Goal: Communication & Community: Answer question/provide support

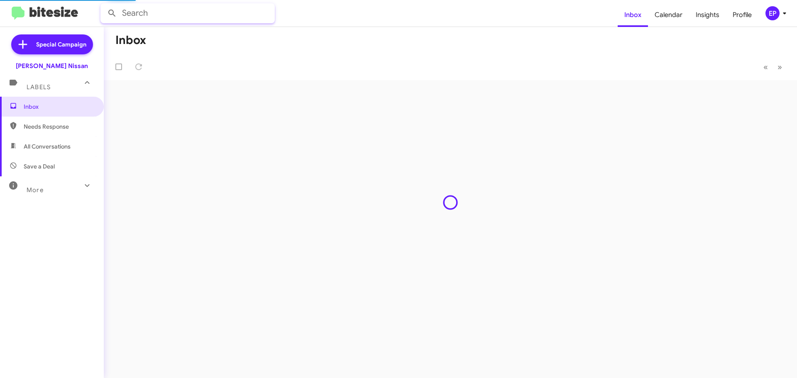
click at [172, 15] on input "text" at bounding box center [187, 13] width 174 height 20
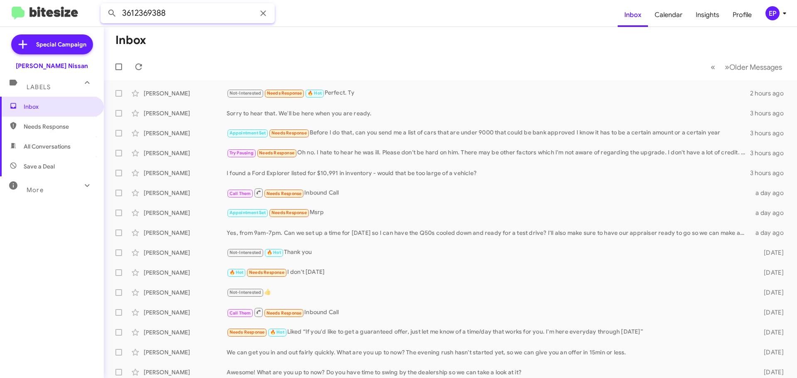
click at [104, 5] on button at bounding box center [112, 13] width 17 height 17
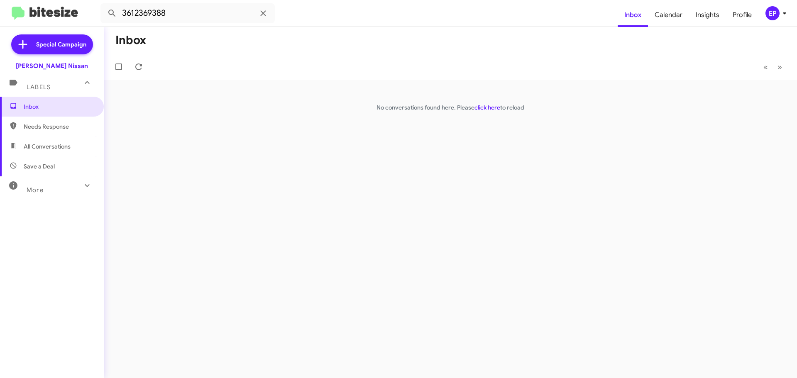
click at [50, 147] on span "All Conversations" at bounding box center [47, 146] width 47 height 8
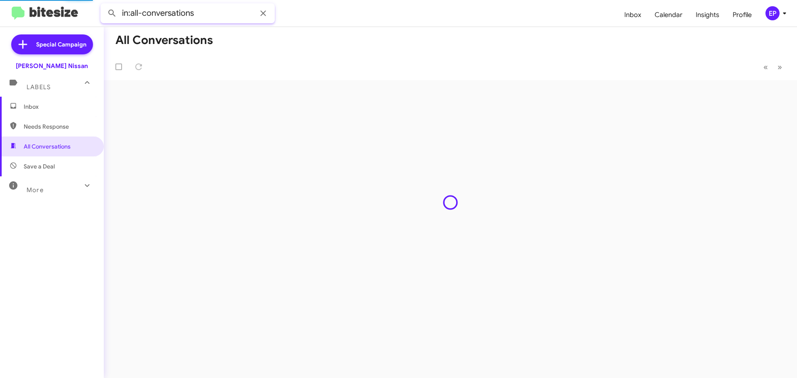
click at [212, 14] on input "in:all-conversations" at bounding box center [187, 13] width 174 height 20
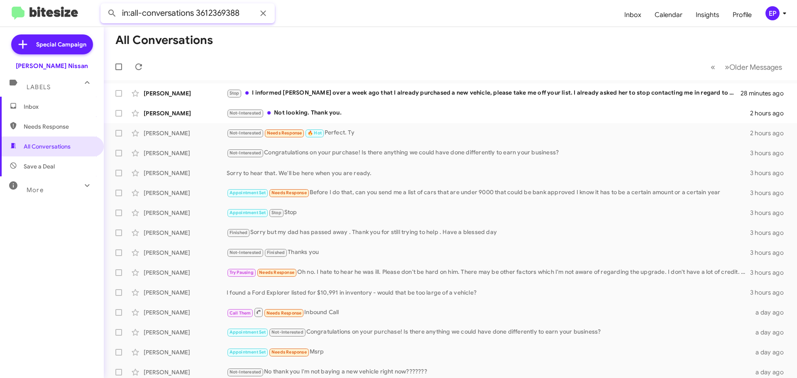
type input "in:all-conversations 3612369388"
click at [104, 5] on button at bounding box center [112, 13] width 17 height 17
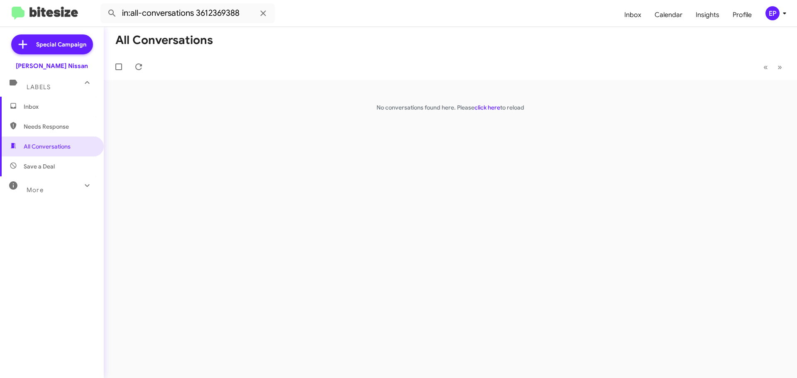
click at [247, 98] on div "All Conversations « Previous » Next No conversations found here. Please click h…" at bounding box center [450, 202] width 693 height 351
click at [263, 14] on icon at bounding box center [262, 12] width 5 height 5
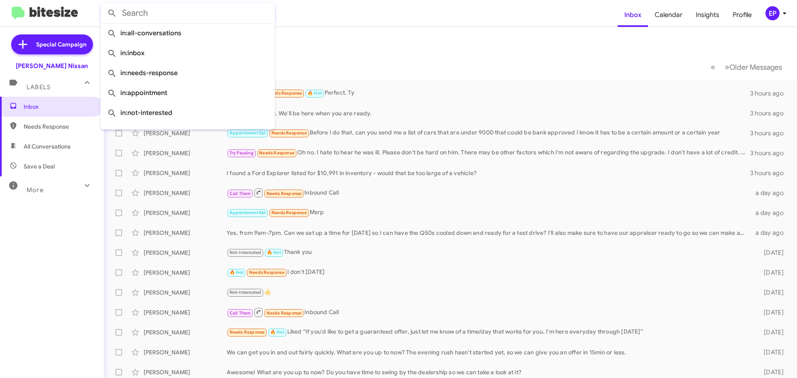
click at [420, 56] on mat-toolbar-row "« Previous » Next Older Messages" at bounding box center [450, 67] width 693 height 27
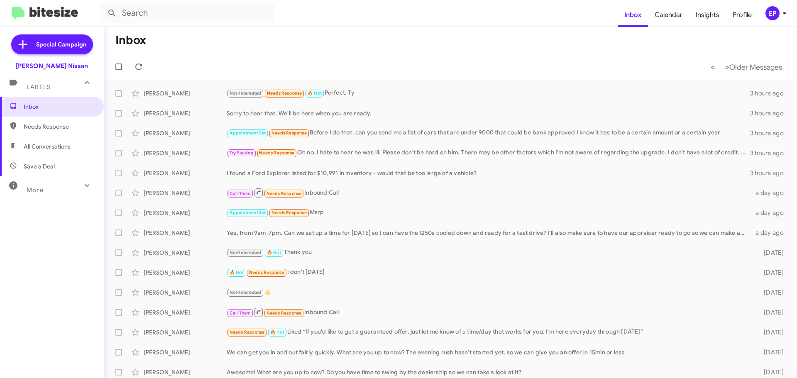
click at [318, 61] on mat-toolbar-row "« Previous » Next Older Messages" at bounding box center [450, 67] width 693 height 27
click at [25, 140] on span "All Conversations" at bounding box center [52, 147] width 104 height 20
type input "in:all-conversations"
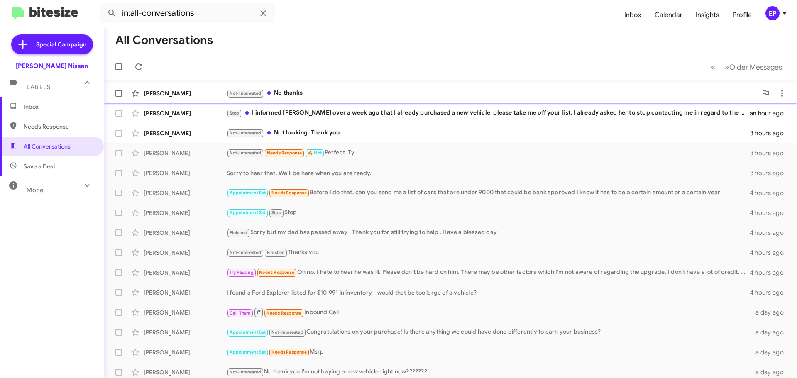
click at [294, 100] on div "[PERSON_NAME] Not-Interested No thanks 10 minutes ago" at bounding box center [450, 93] width 680 height 17
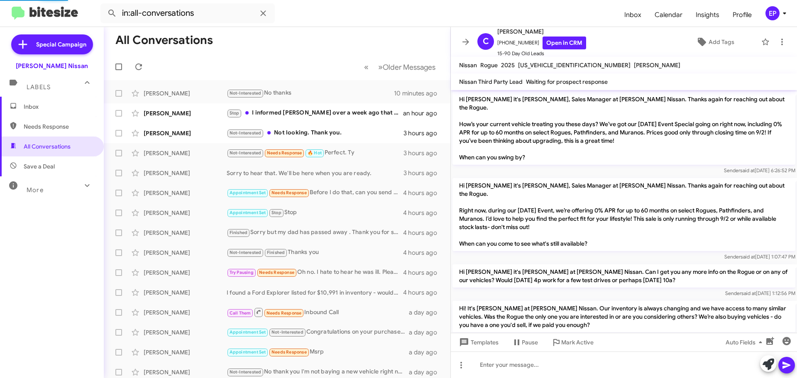
scroll to position [167, 0]
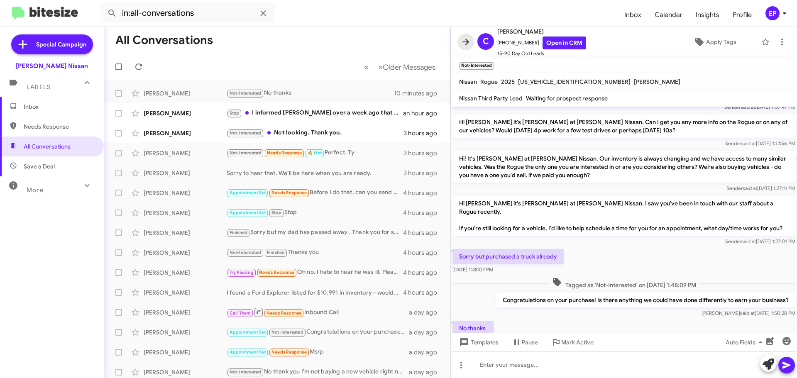
click at [463, 44] on icon at bounding box center [466, 42] width 10 height 10
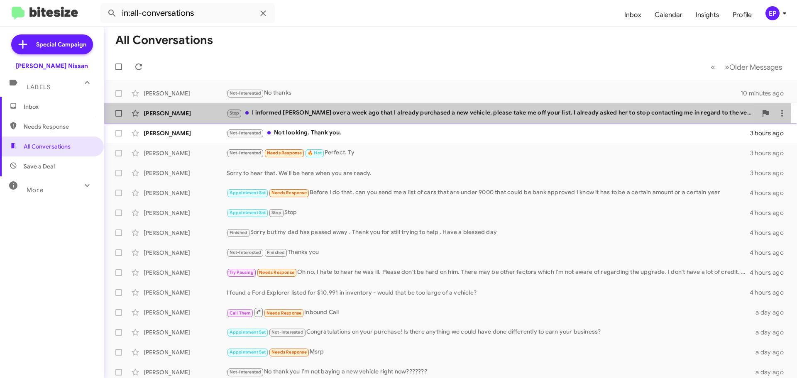
click at [351, 118] on div "[PERSON_NAME] Stop I informed [PERSON_NAME] over a week ago that I already purc…" at bounding box center [450, 113] width 680 height 17
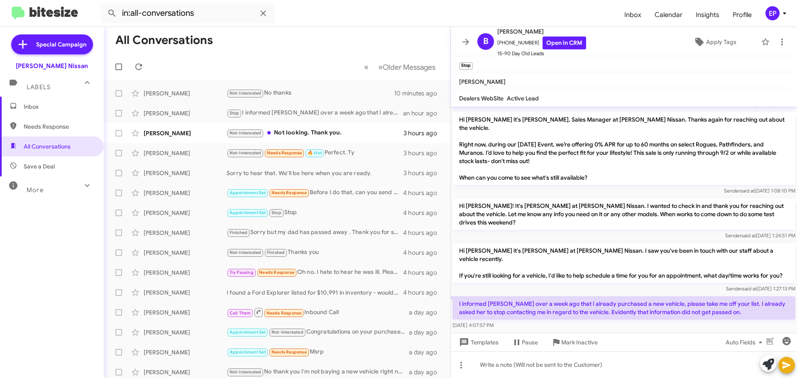
scroll to position [33, 0]
click at [559, 41] on link "Open in CRM" at bounding box center [565, 43] width 44 height 13
click at [296, 132] on div "Not-Interested Not looking. Thank you." at bounding box center [319, 133] width 184 height 10
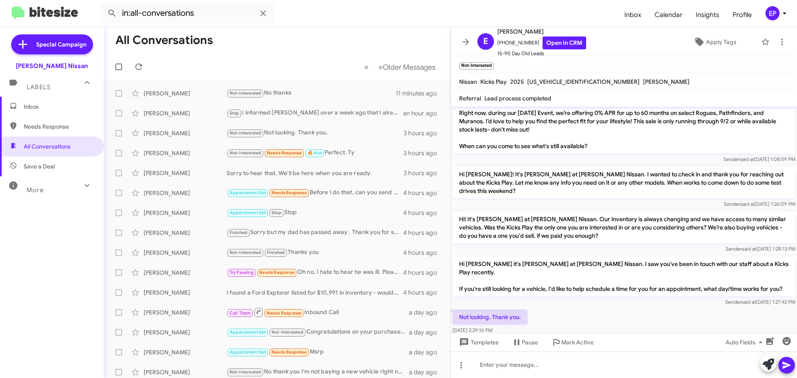
click at [619, 255] on div "Hi [PERSON_NAME] it's [PERSON_NAME] at [PERSON_NAME] Nissan. I saw you've been …" at bounding box center [624, 281] width 346 height 53
click at [561, 46] on link "Open in CRM" at bounding box center [565, 43] width 44 height 13
